Goal: Task Accomplishment & Management: Use online tool/utility

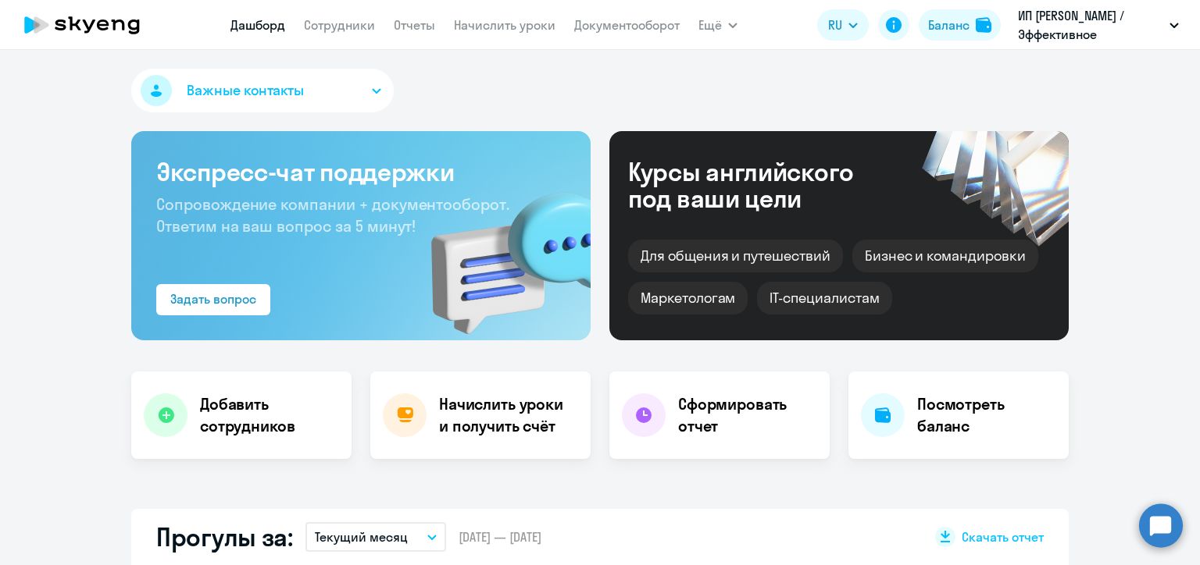
select select "30"
click at [529, 28] on link "Начислить уроки" at bounding box center [505, 25] width 102 height 16
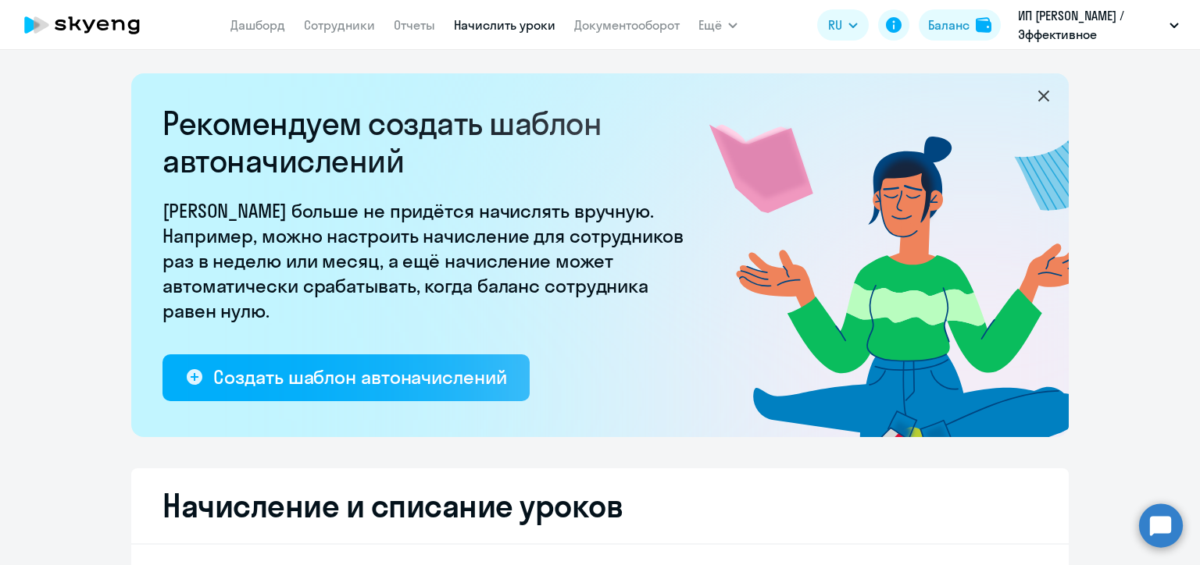
select select "10"
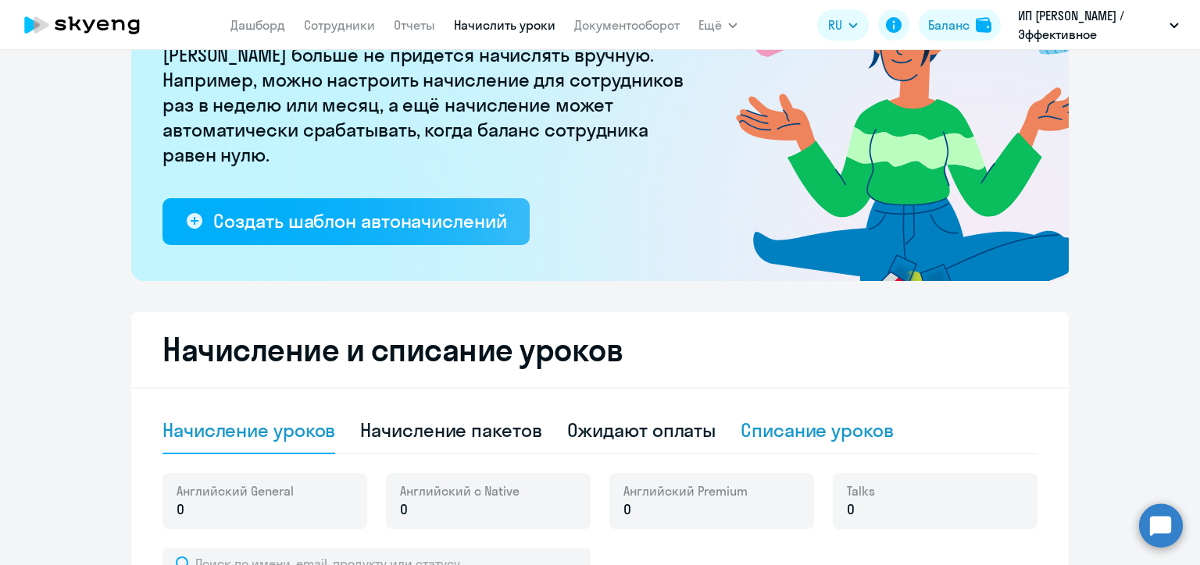
click at [803, 437] on div "Списание уроков" at bounding box center [816, 430] width 153 height 25
select select "10"
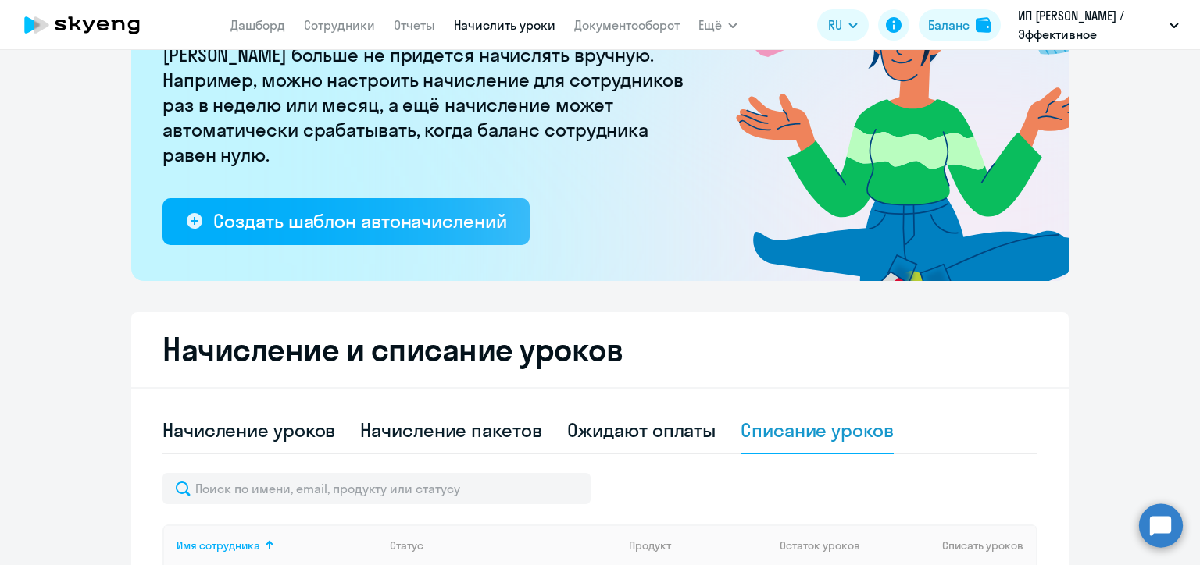
scroll to position [391, 0]
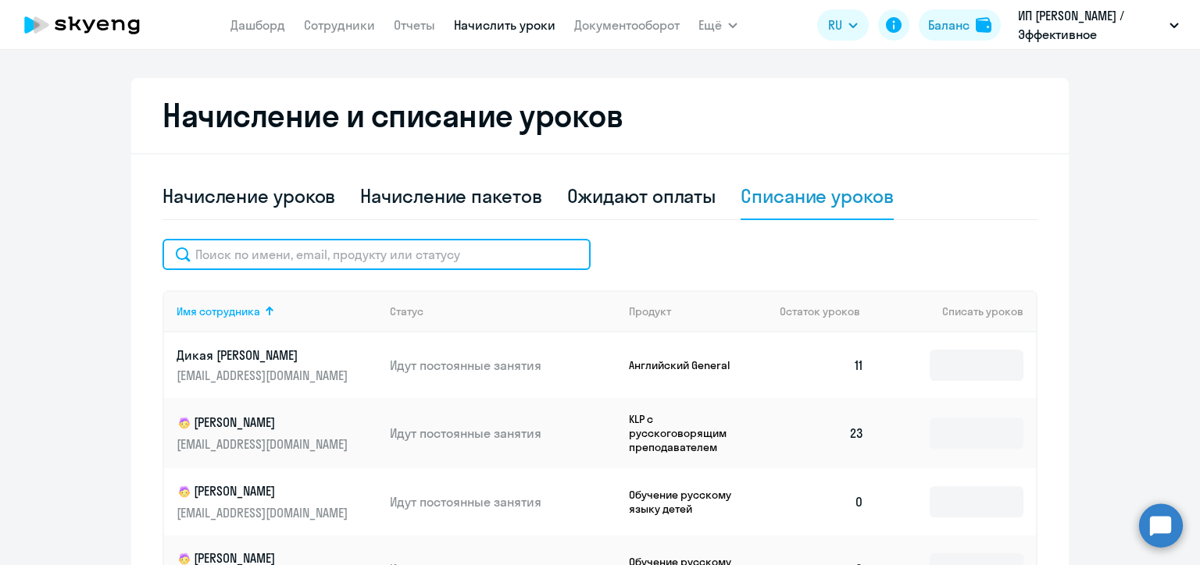
click at [306, 251] on input "text" at bounding box center [376, 254] width 428 height 31
paste input "[PERSON_NAME]"
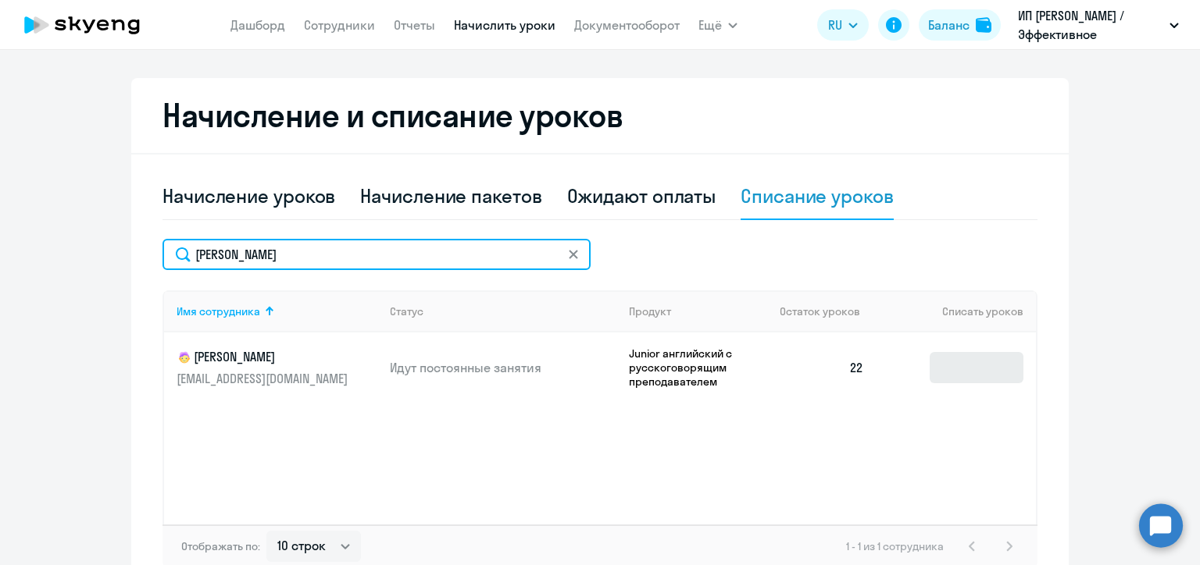
type input "[PERSON_NAME]"
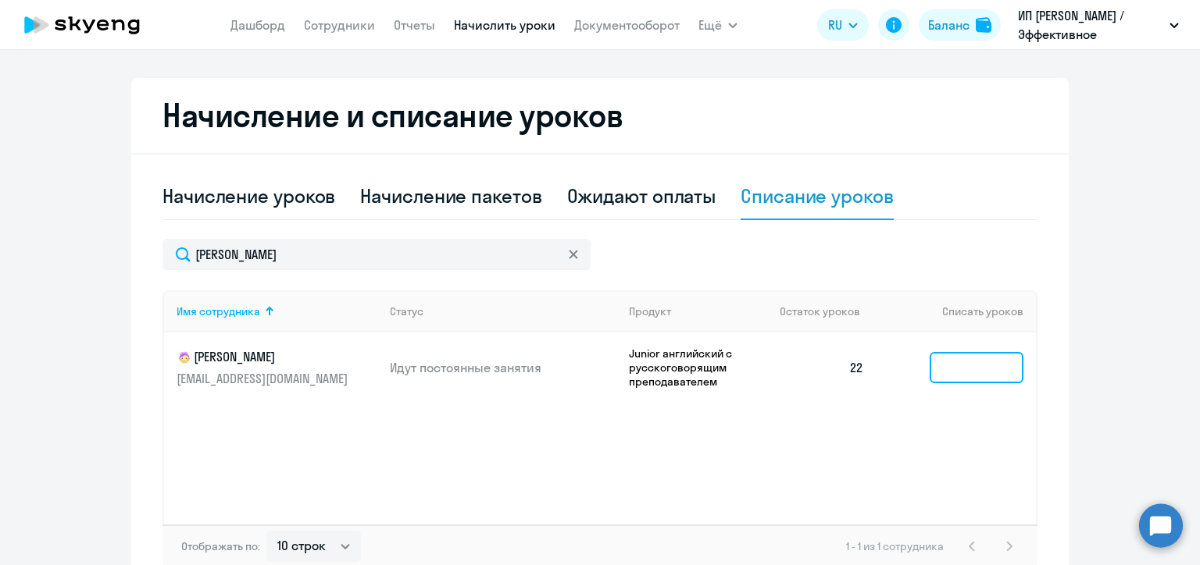
click at [975, 365] on input at bounding box center [976, 367] width 94 height 31
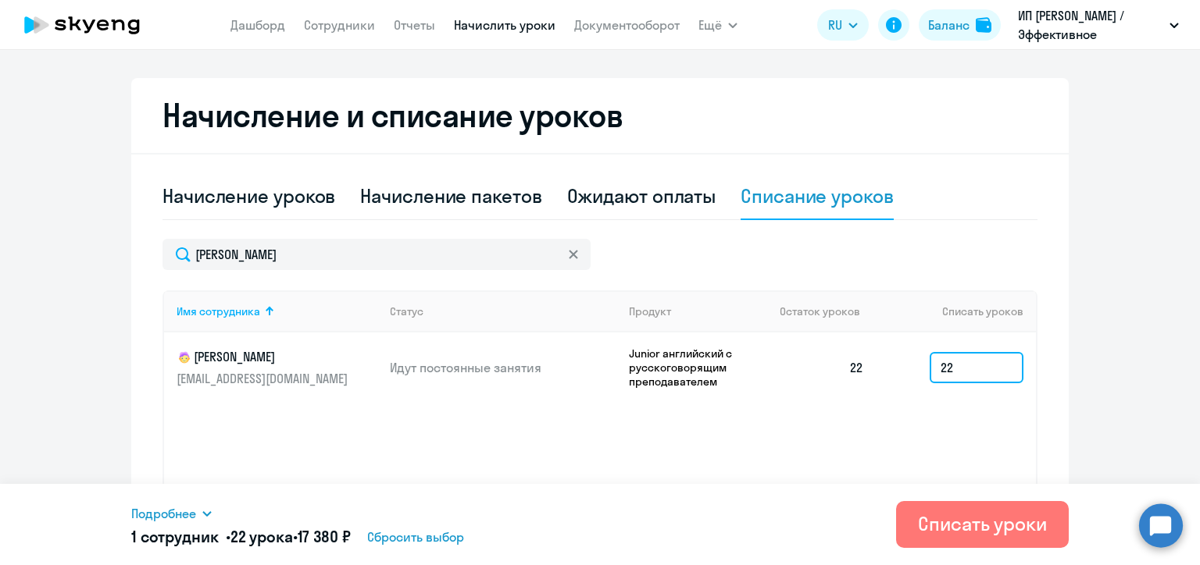
drag, startPoint x: 958, startPoint y: 362, endPoint x: 928, endPoint y: 366, distance: 30.6
click at [929, 366] on input "22" at bounding box center [976, 367] width 94 height 31
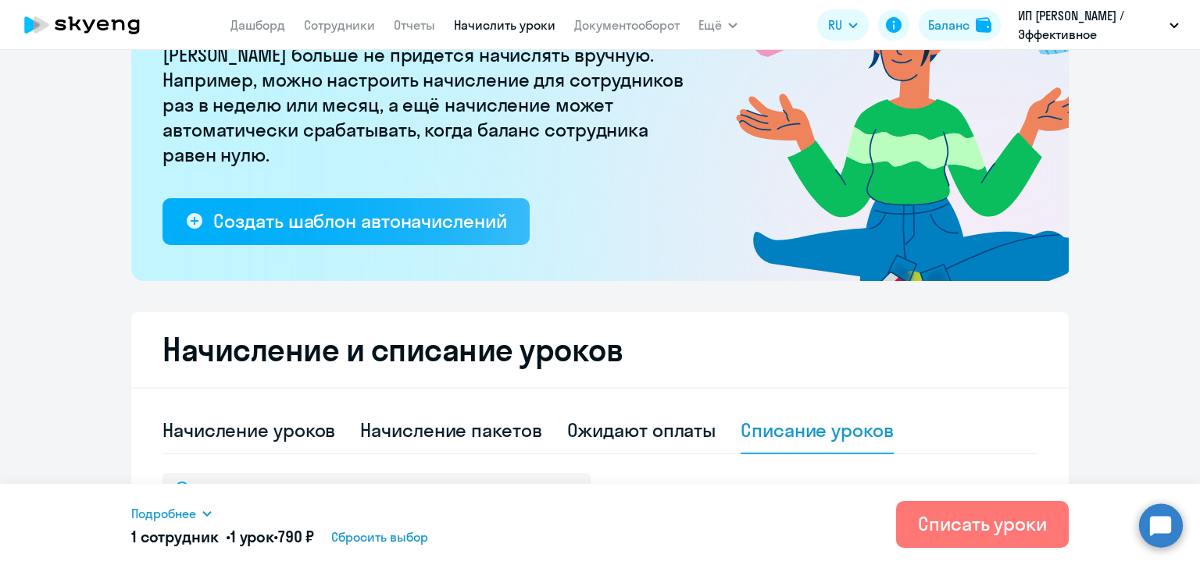
scroll to position [469, 0]
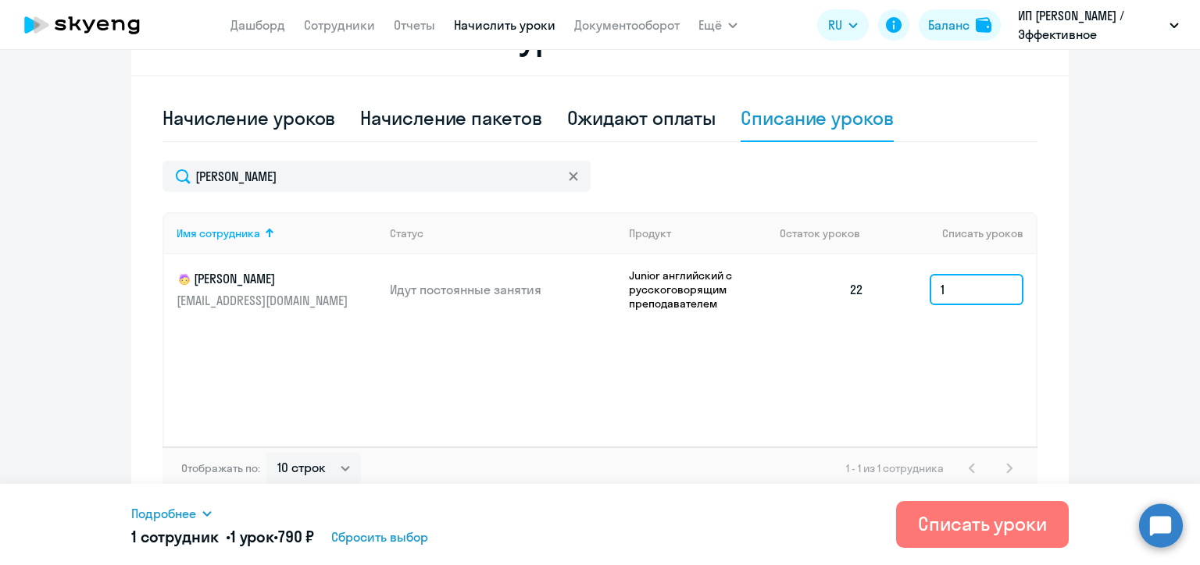
drag, startPoint x: 948, startPoint y: 291, endPoint x: 912, endPoint y: 291, distance: 35.9
click at [912, 291] on td "1" at bounding box center [955, 290] width 159 height 70
type input "22"
